Goal: Task Accomplishment & Management: Manage account settings

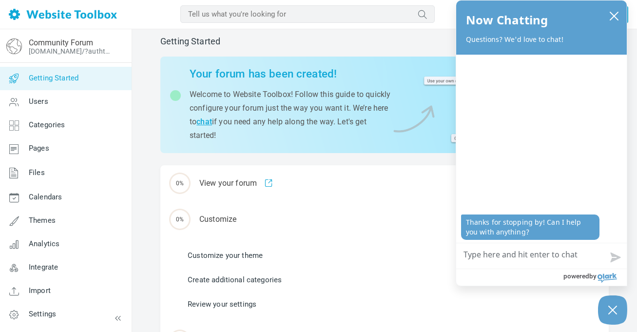
scroll to position [10, 0]
click at [617, 11] on icon "close chatbox" at bounding box center [614, 16] width 10 height 10
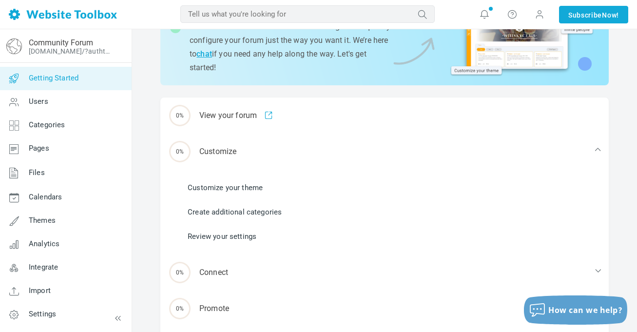
scroll to position [77, 0]
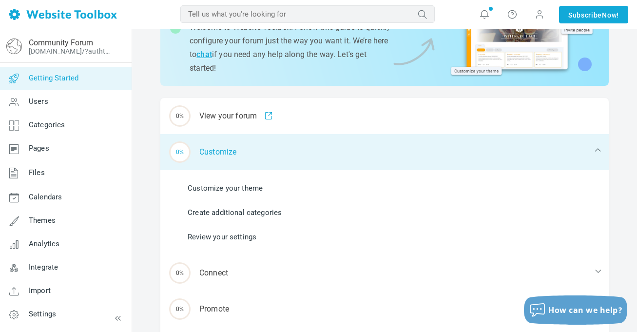
click at [254, 149] on div "0% Customize" at bounding box center [384, 152] width 448 height 36
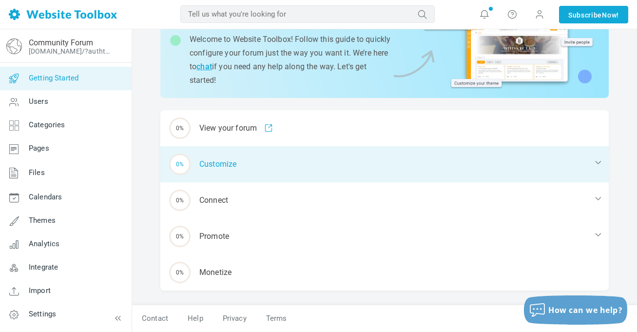
scroll to position [65, 0]
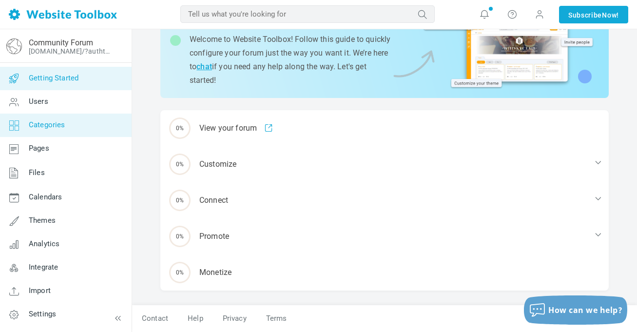
click at [34, 121] on span "Categories" at bounding box center [47, 124] width 37 height 9
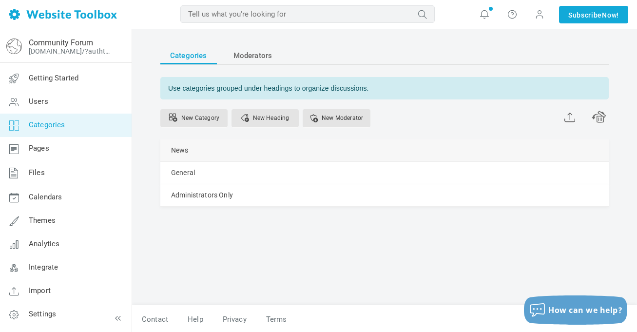
click at [531, 152] on div "News [GEOGRAPHIC_DATA] Edit [GEOGRAPHIC_DATA] View Category Change Permissions …" at bounding box center [384, 150] width 448 height 22
click at [0, 0] on link "Manage" at bounding box center [0, 0] width 0 height 0
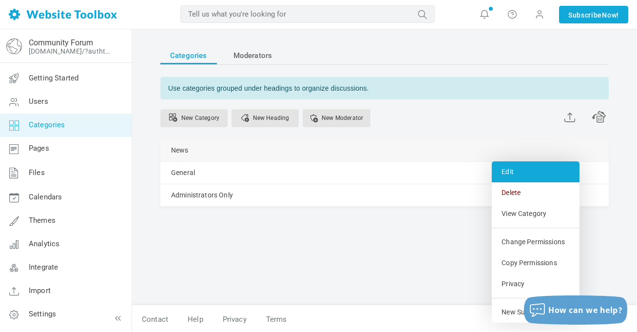
click at [517, 168] on link "Edit" at bounding box center [536, 171] width 88 height 21
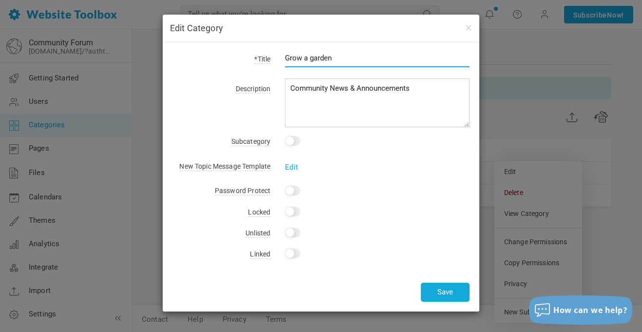
type input "Grow a garden"
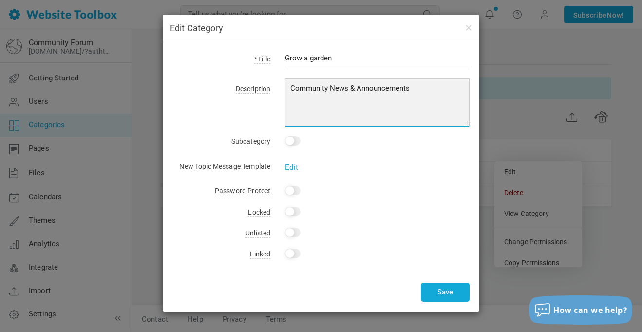
click at [448, 99] on textarea "Community News & Announcements" at bounding box center [377, 102] width 185 height 49
type textarea "Community"
type textarea "f"
type textarea "grow a garden stock"
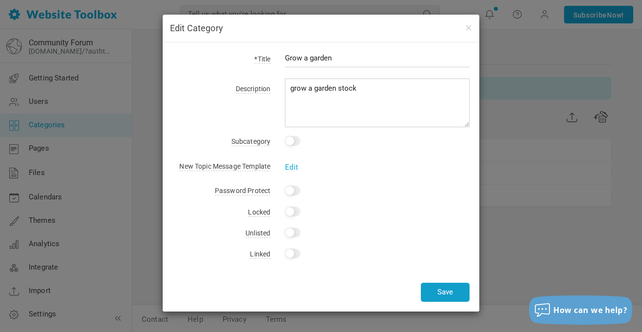
click at [436, 300] on button "Save" at bounding box center [445, 292] width 49 height 19
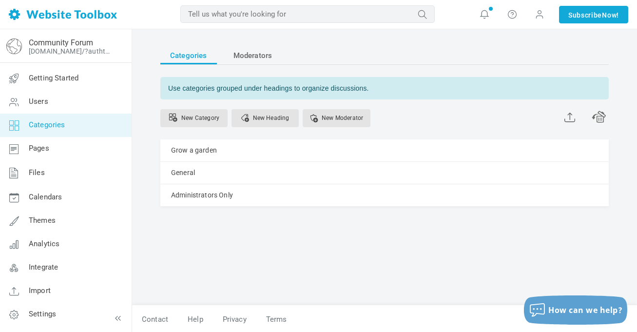
scroll to position [1, 0]
click at [412, 254] on div "Categories Moderators Use categories grouped under headings to organize discuss…" at bounding box center [384, 170] width 463 height 268
